Goal: Task Accomplishment & Management: Use online tool/utility

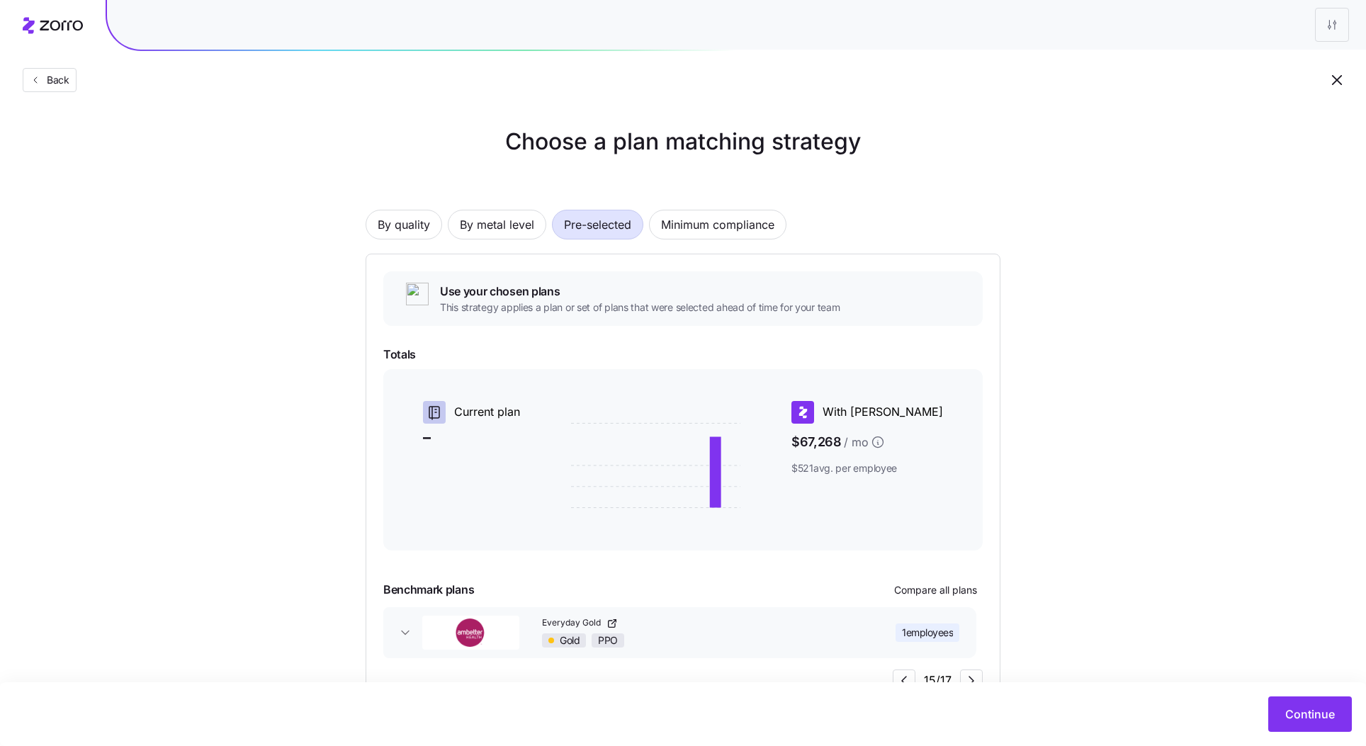
scroll to position [54, 0]
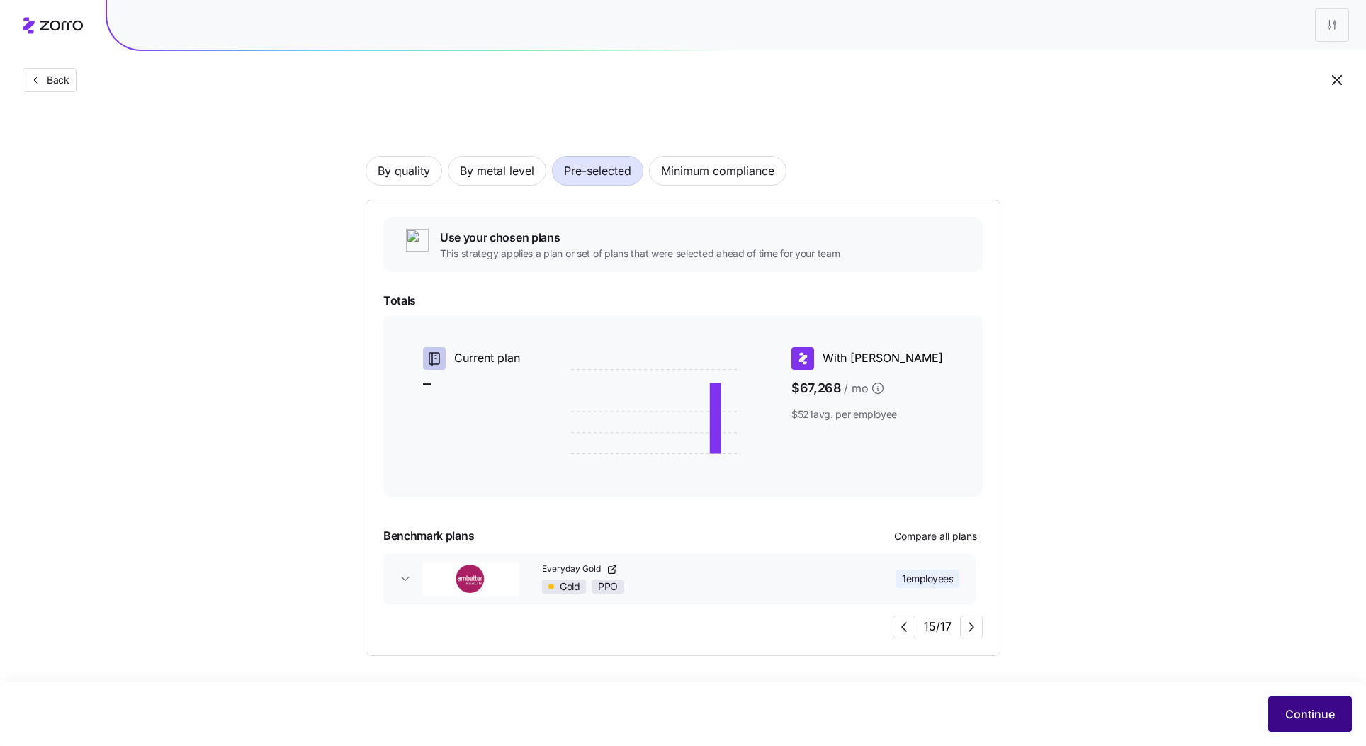
click at [1295, 718] on span "Continue" at bounding box center [1310, 713] width 50 height 17
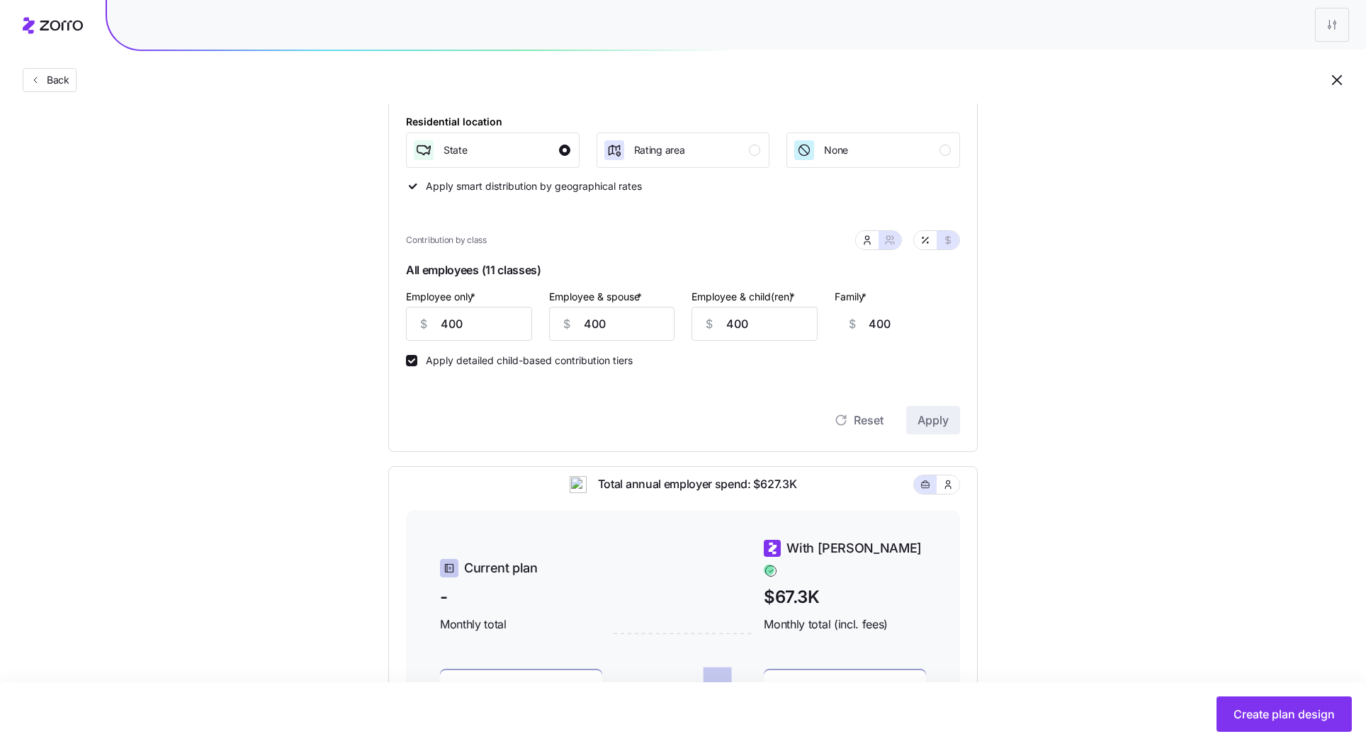
scroll to position [469, 0]
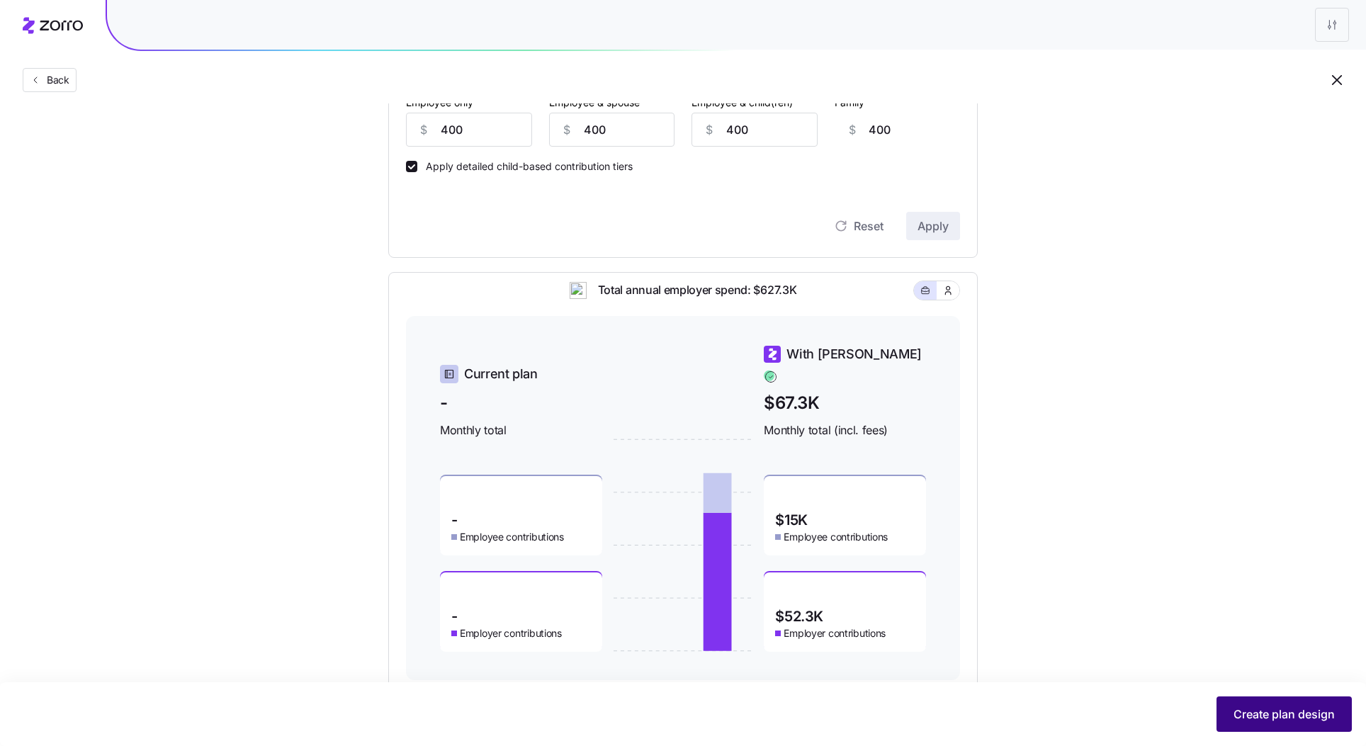
click at [1247, 708] on span "Create plan design" at bounding box center [1283, 713] width 101 height 17
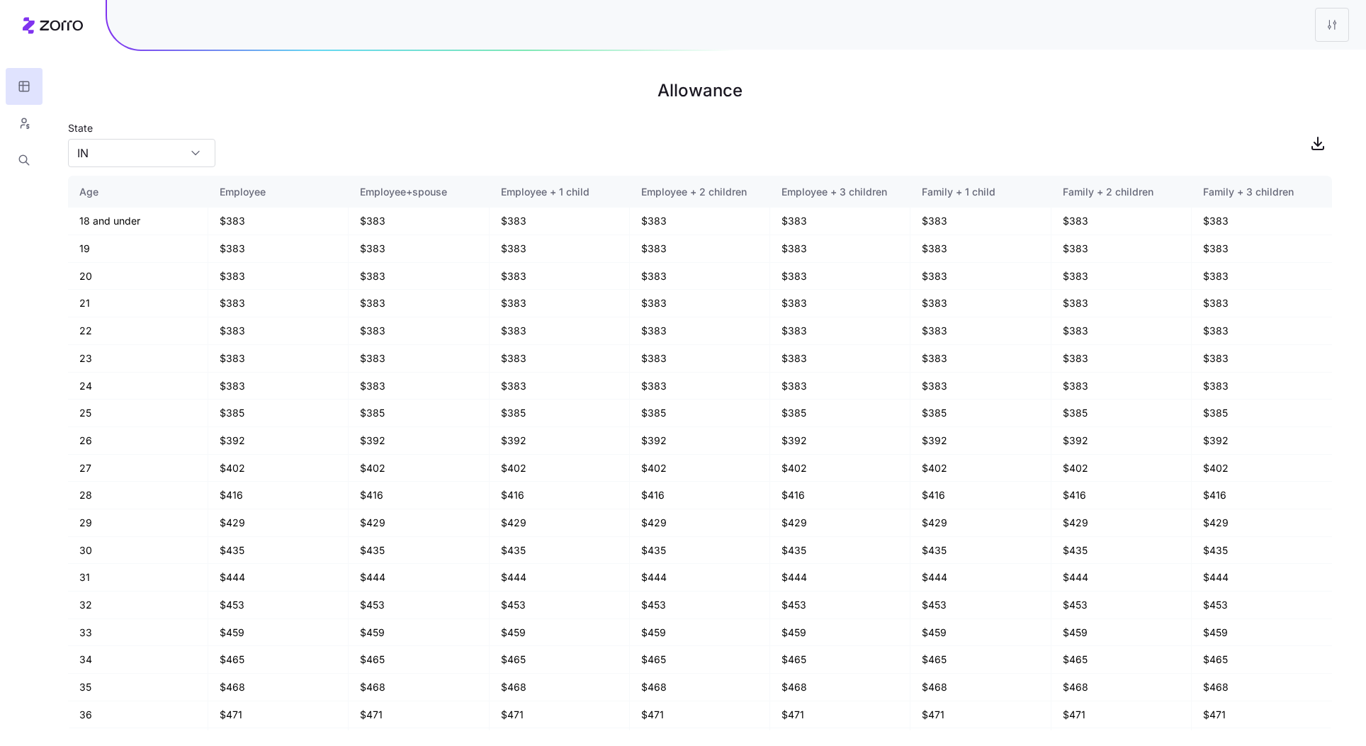
click at [1000, 72] on main "Allowance State [US_STATE] Age Employee Employee+spouse Employee + 1 child Empl…" at bounding box center [683, 373] width 1366 height 746
click at [142, 137] on div "State [US_STATE]" at bounding box center [141, 143] width 147 height 48
click at [140, 148] on input "IN" at bounding box center [141, 153] width 147 height 28
click at [298, 120] on div "State [US_STATE]" at bounding box center [700, 143] width 1264 height 48
click at [149, 156] on input "IN" at bounding box center [141, 153] width 147 height 28
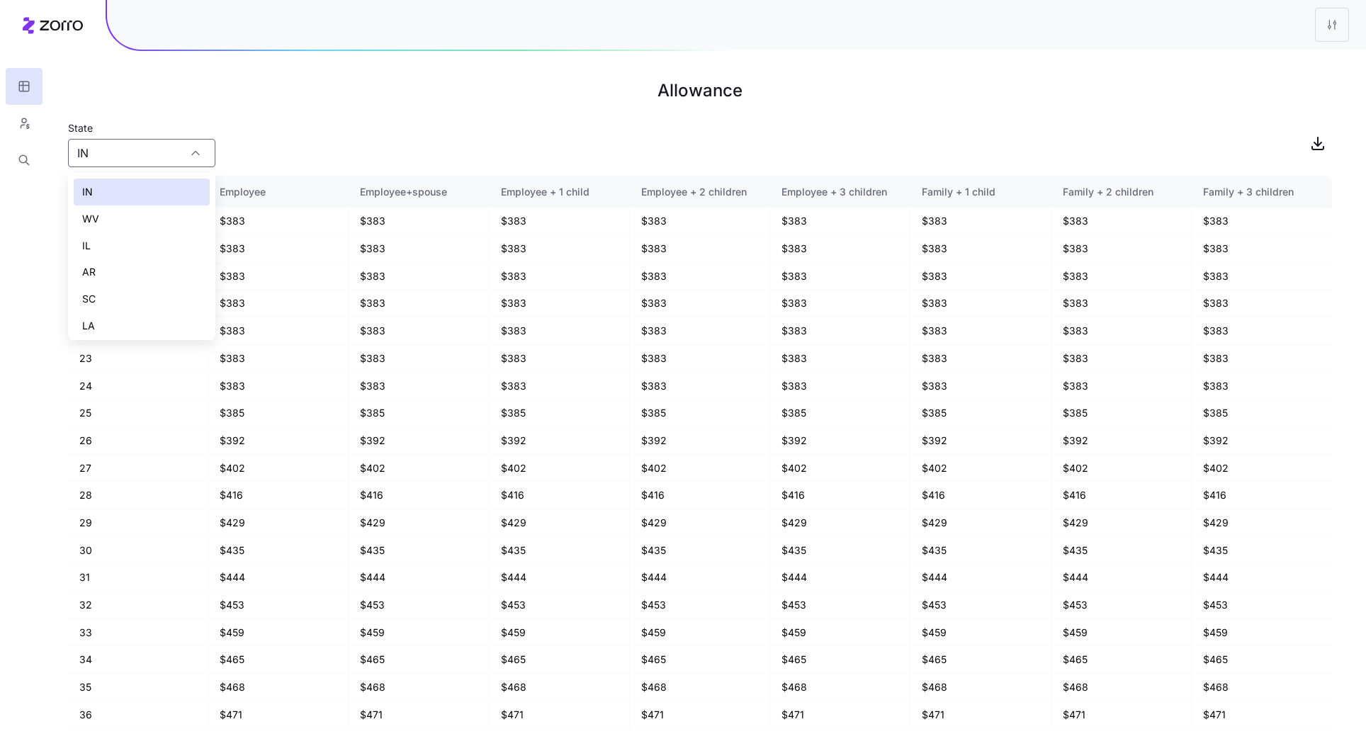
click at [283, 144] on div "State [US_STATE]" at bounding box center [700, 143] width 1264 height 48
click at [164, 144] on input "IN" at bounding box center [141, 153] width 147 height 28
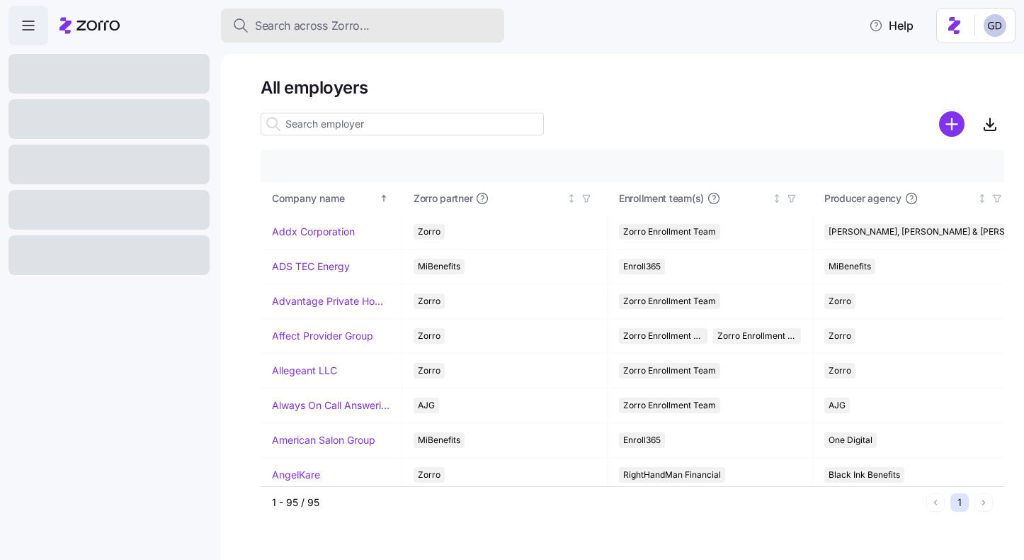
click at [364, 24] on span "Search across Zorro..." at bounding box center [312, 26] width 115 height 18
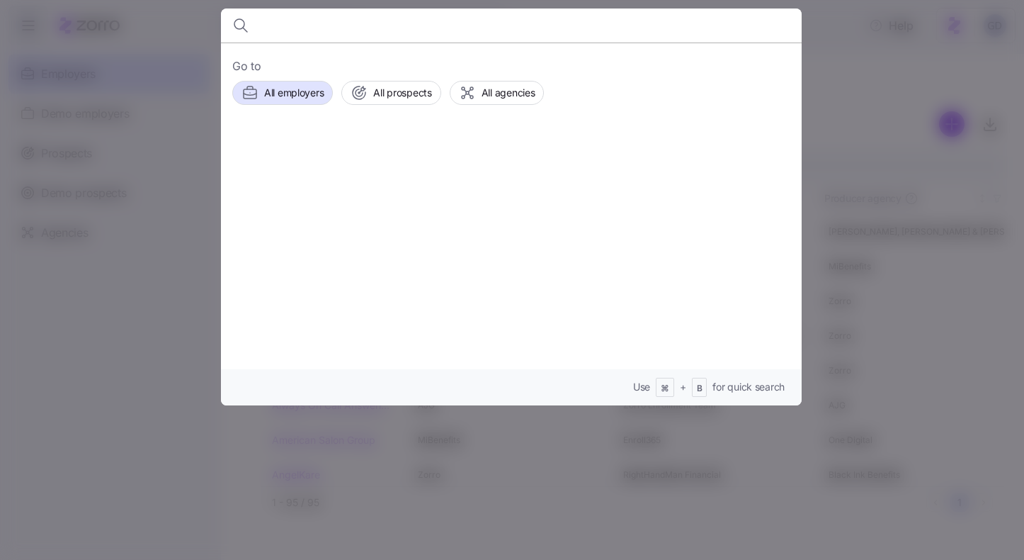
click at [370, 26] on input at bounding box center [442, 25] width 363 height 34
click at [400, 89] on span "All prospects" at bounding box center [402, 93] width 58 height 14
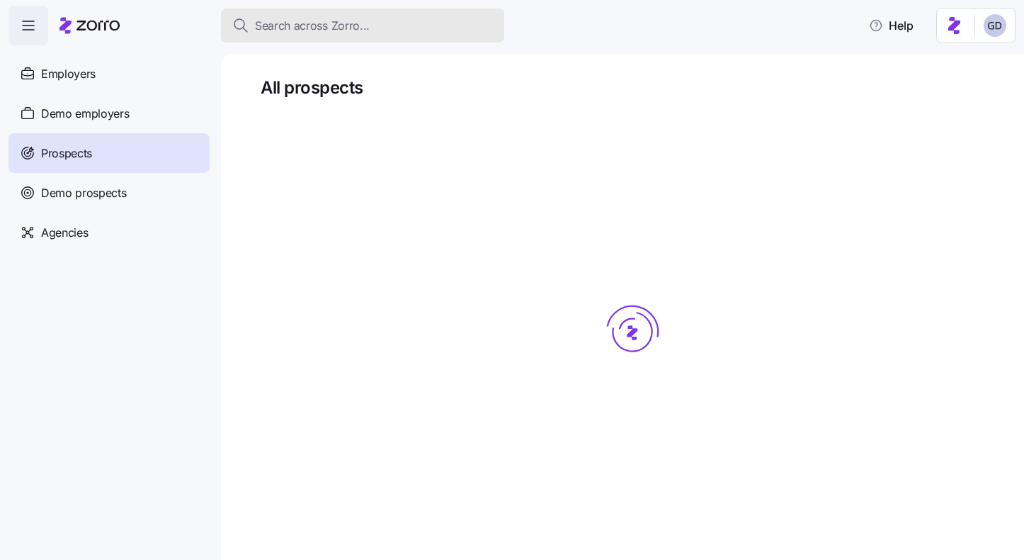
click at [354, 24] on span "Search across Zorro..." at bounding box center [312, 26] width 115 height 18
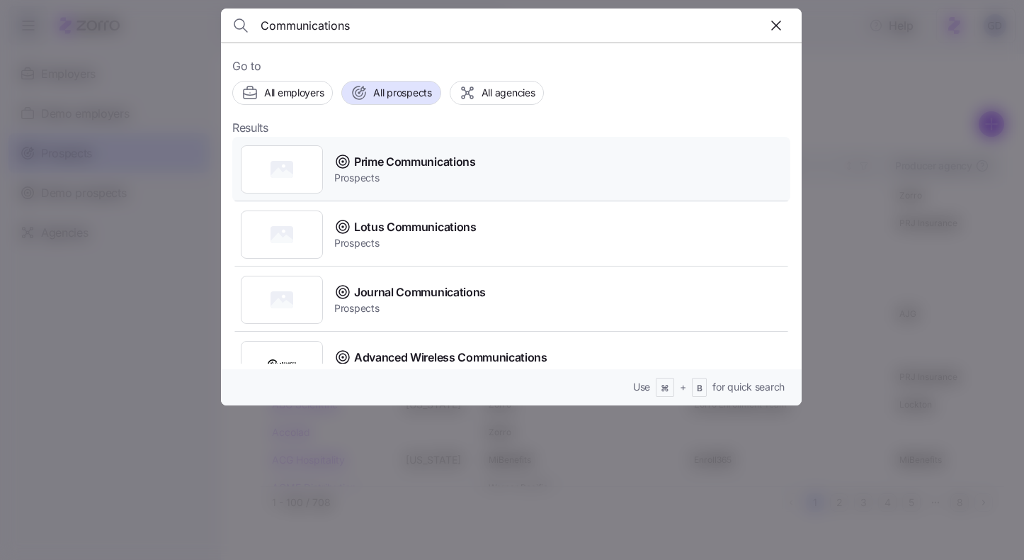
type input "Communications"
click at [437, 168] on span "Prime Communications" at bounding box center [415, 162] width 122 height 18
